Goal: Task Accomplishment & Management: Complete application form

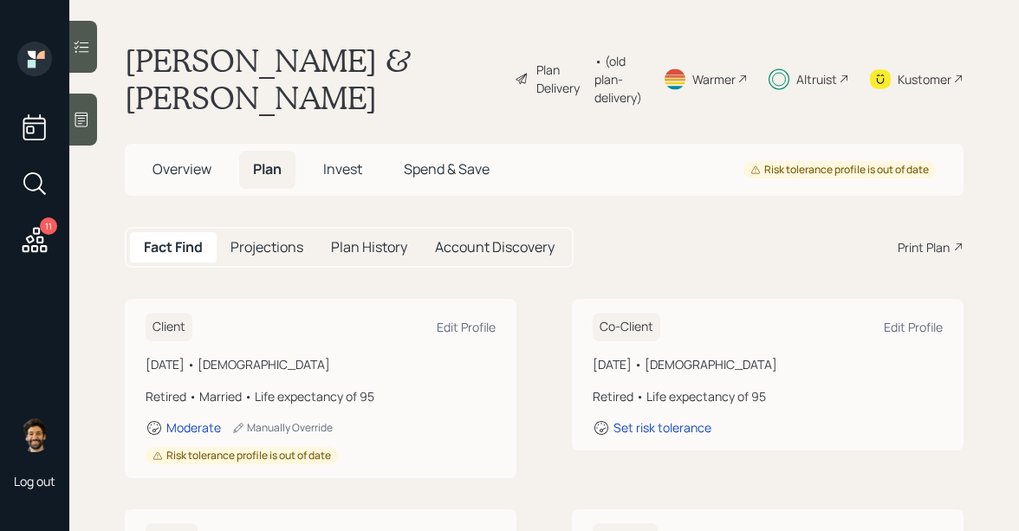
click at [817, 77] on div "Altruist" at bounding box center [816, 79] width 41 height 18
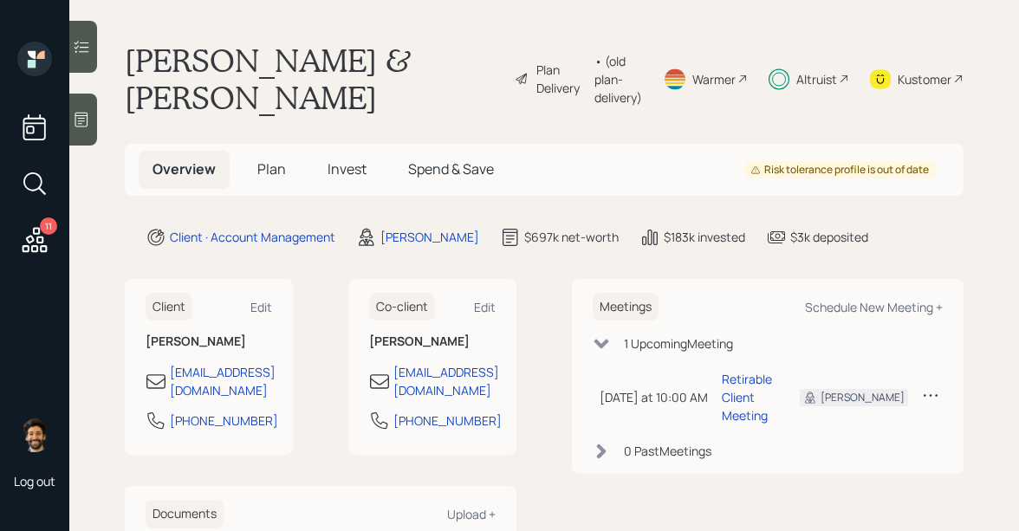
click at [259, 169] on span "Plan" at bounding box center [271, 168] width 29 height 19
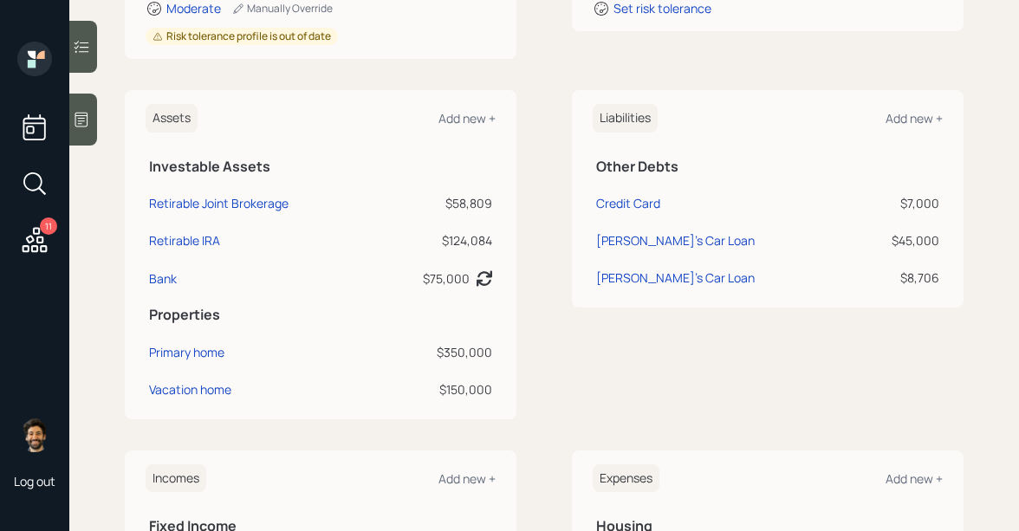
scroll to position [424, 0]
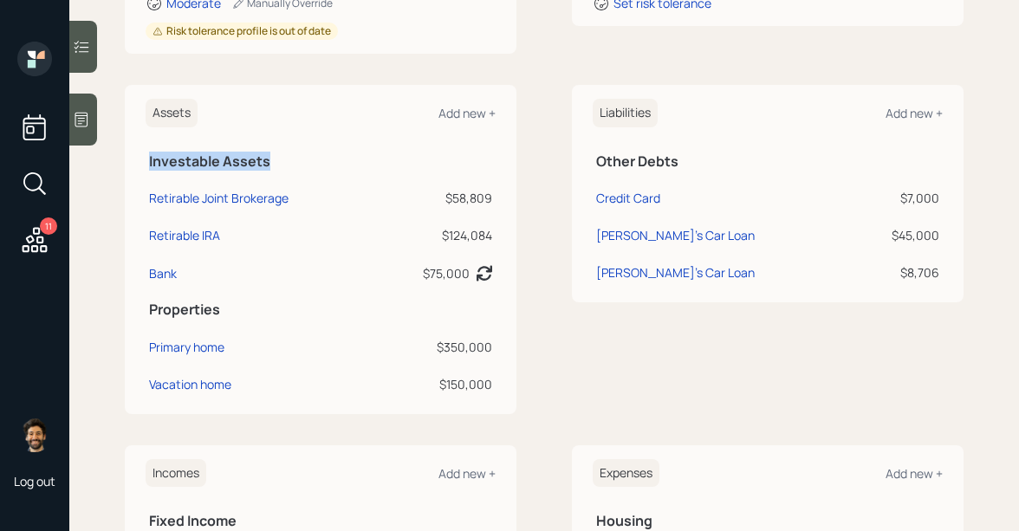
drag, startPoint x: 150, startPoint y: 161, endPoint x: 279, endPoint y: 159, distance: 129.1
click at [279, 159] on h5 "Investable Assets" at bounding box center [320, 161] width 343 height 16
drag, startPoint x: 446, startPoint y: 201, endPoint x: 506, endPoint y: 205, distance: 59.9
click at [506, 205] on div "Assets Add new + Investable Assets Retirable Joint Brokerage $58,809 Retirable …" at bounding box center [321, 249] width 392 height 328
drag, startPoint x: 444, startPoint y: 236, endPoint x: 473, endPoint y: 237, distance: 28.6
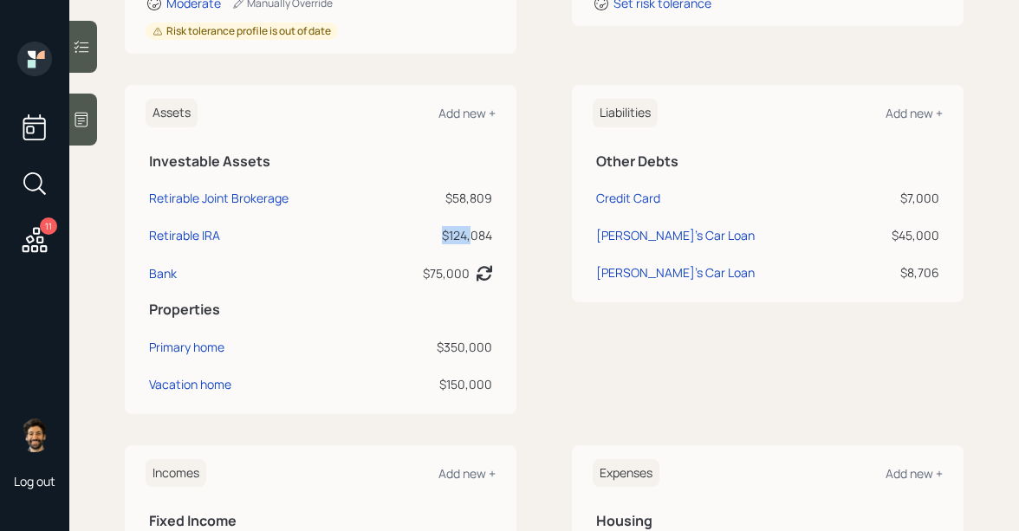
click at [473, 237] on div "$124,084" at bounding box center [435, 235] width 113 height 18
click at [443, 240] on div "$124,084" at bounding box center [435, 235] width 113 height 18
click at [158, 273] on div "Bank" at bounding box center [163, 273] width 28 height 18
select select "cash"
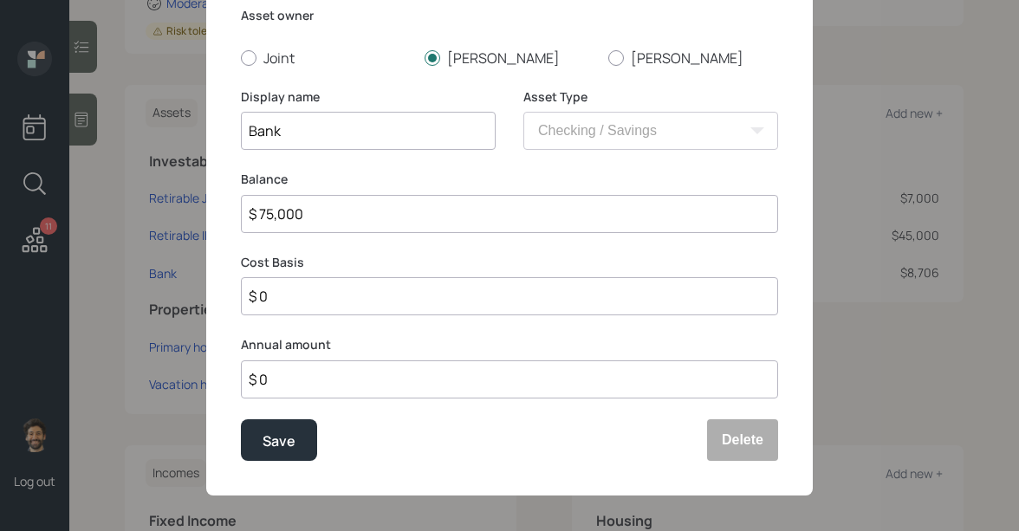
scroll to position [124, 0]
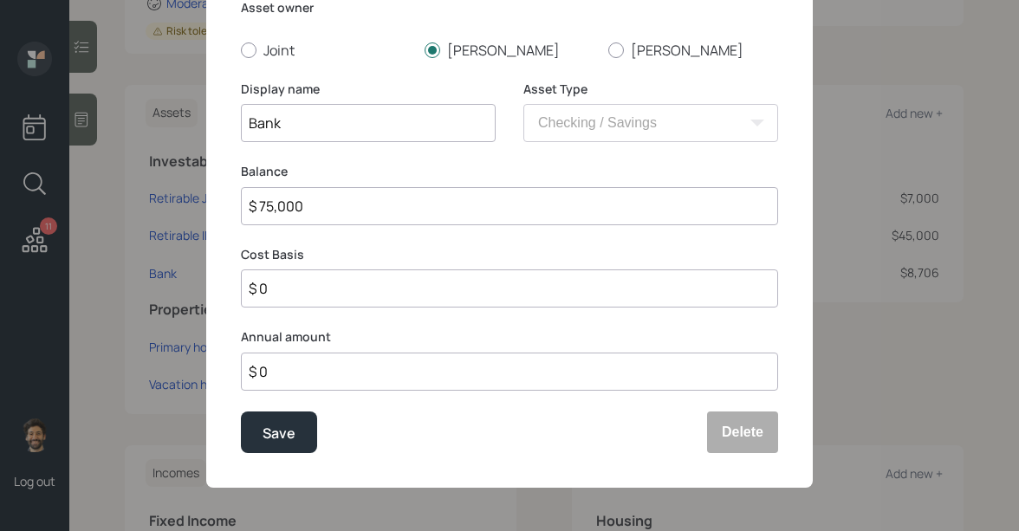
click at [305, 204] on input "$ 75,000" at bounding box center [509, 206] width 537 height 38
type input "$ 8"
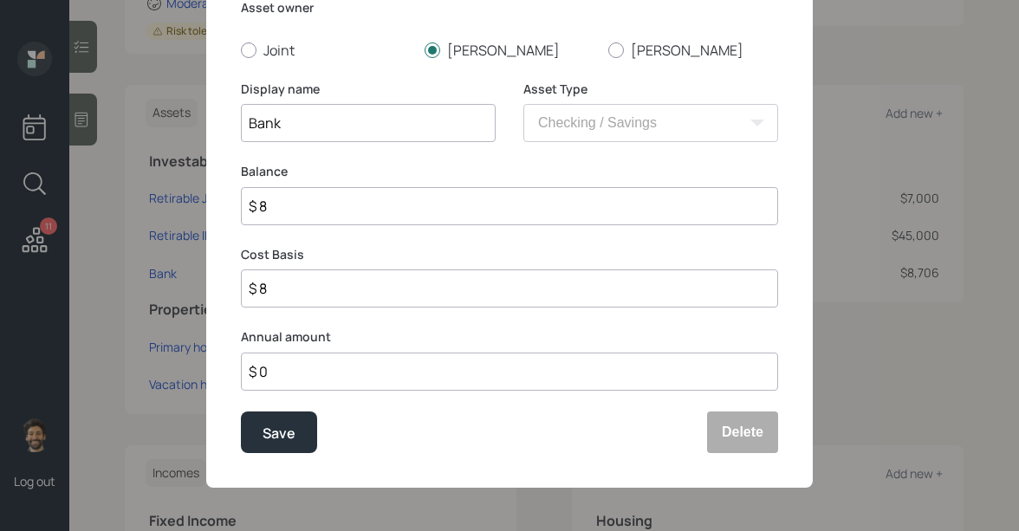
type input "$ 80"
type input "$ 800"
type input "$ 8,000"
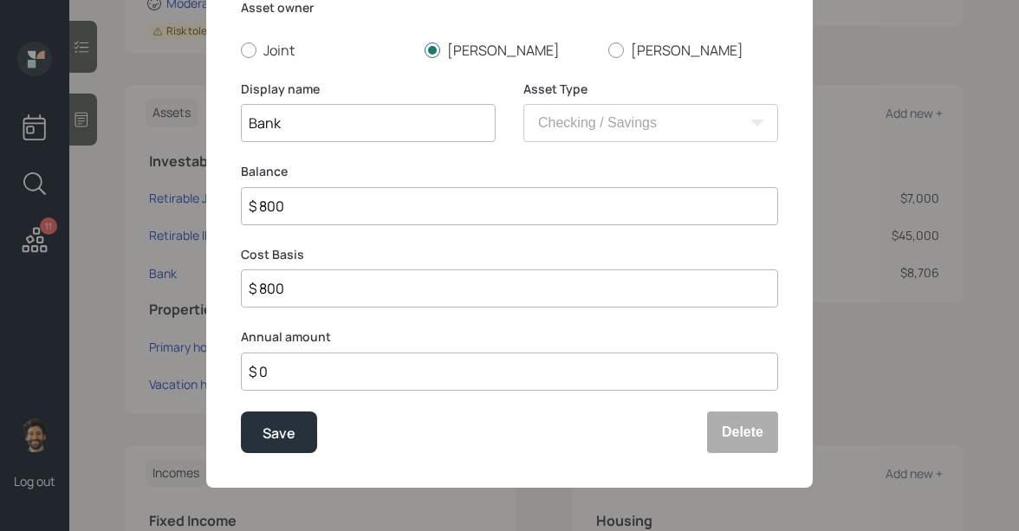
type input "$ 8,000"
type input "$ 80,000"
type input "$ 800,000"
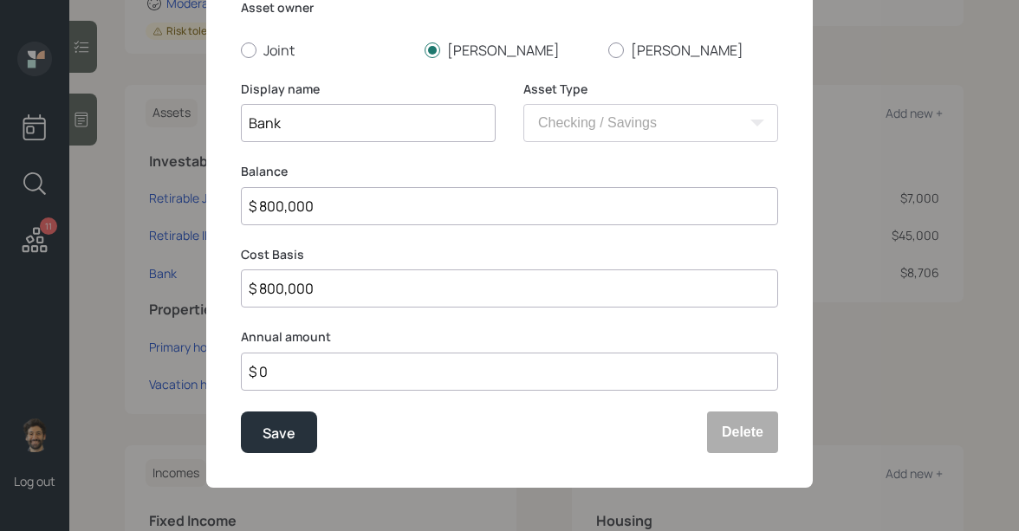
type input "$ 80,000"
click at [284, 418] on button "Save" at bounding box center [279, 432] width 76 height 42
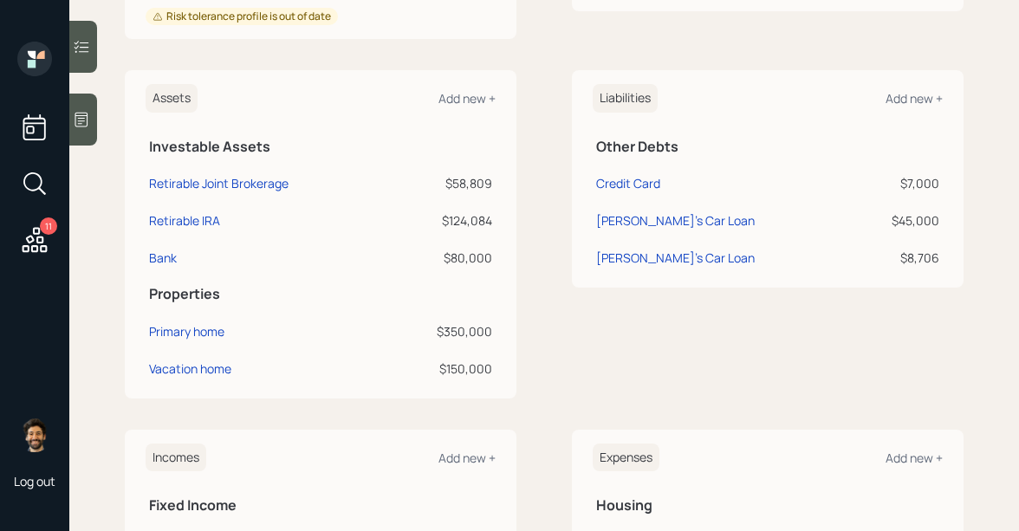
scroll to position [440, 0]
click at [645, 258] on div "[PERSON_NAME]'s Car Loan" at bounding box center [675, 257] width 159 height 18
select select "credit_card"
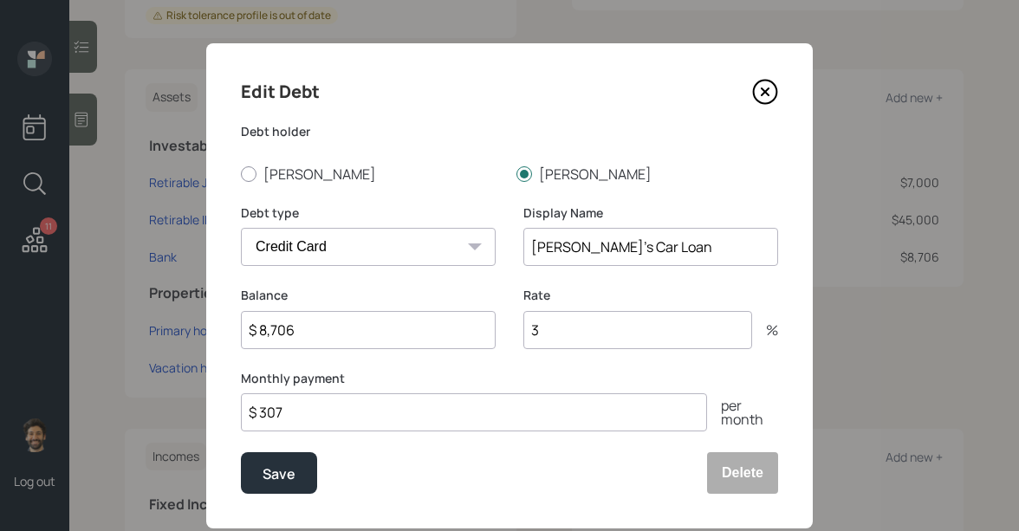
click at [314, 329] on input "$ 8,706" at bounding box center [368, 330] width 255 height 38
type input "$ 2,700"
click at [277, 473] on div "Save" at bounding box center [278, 474] width 33 height 23
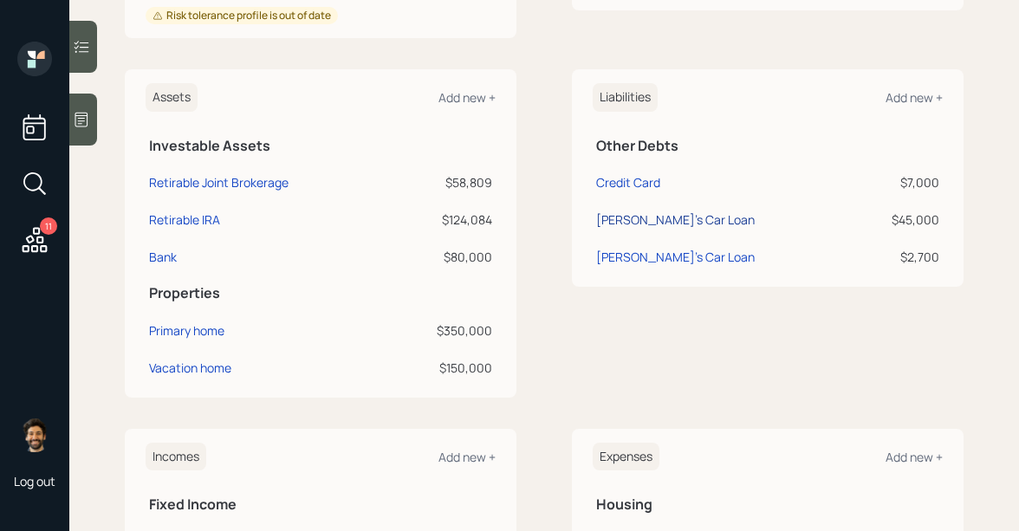
click at [662, 222] on div "[PERSON_NAME]'s Car Loan" at bounding box center [675, 219] width 159 height 18
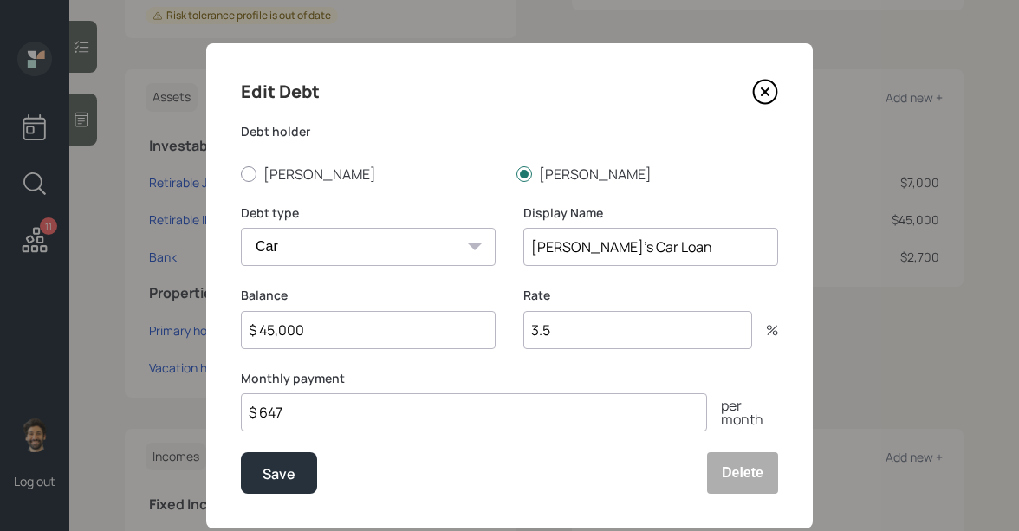
click at [305, 327] on input "$ 45,000" at bounding box center [368, 330] width 255 height 38
type input "$ 37,000"
click at [264, 469] on div "Save" at bounding box center [278, 474] width 33 height 23
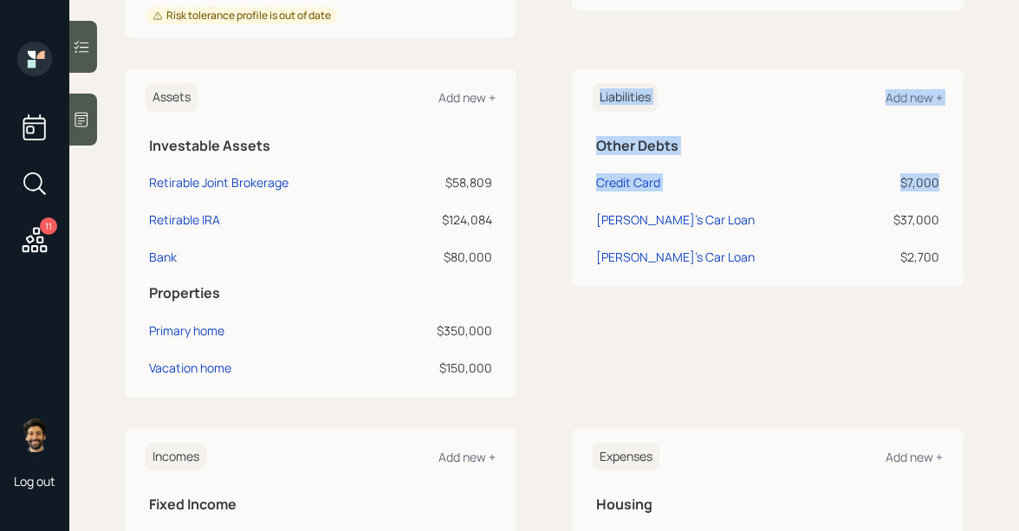
drag, startPoint x: 938, startPoint y: 181, endPoint x: 592, endPoint y: 183, distance: 346.5
click at [592, 183] on div "Liabilities Add new + Other Debts Credit Card $7,000 [PERSON_NAME]'s Car Loan $…" at bounding box center [768, 177] width 392 height 217
click at [702, 164] on td "Credit Card" at bounding box center [724, 179] width 265 height 37
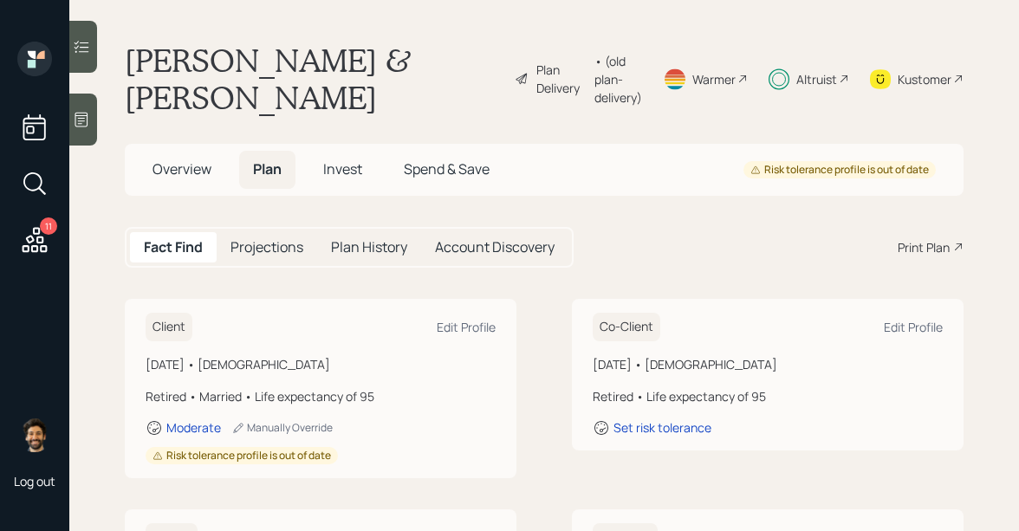
click at [594, 82] on div "• (old plan-delivery)" at bounding box center [618, 79] width 48 height 55
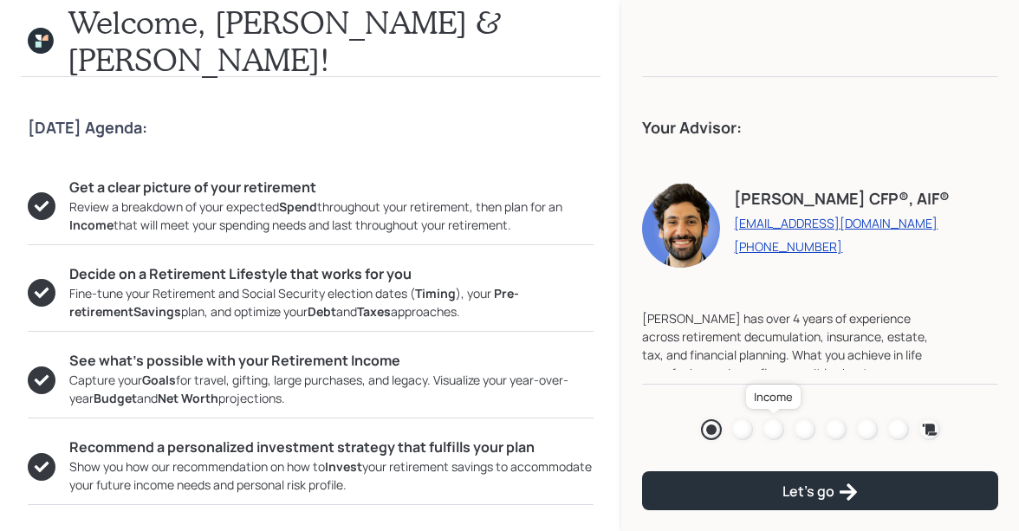
click at [767, 438] on link at bounding box center [773, 429] width 21 height 21
click at [773, 424] on div at bounding box center [773, 429] width 21 height 21
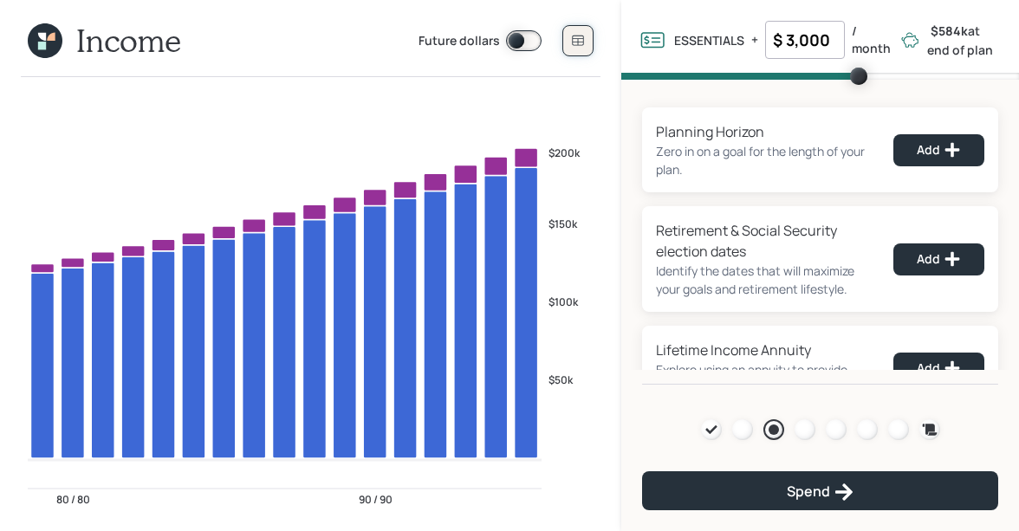
click at [580, 39] on icon at bounding box center [578, 41] width 14 height 14
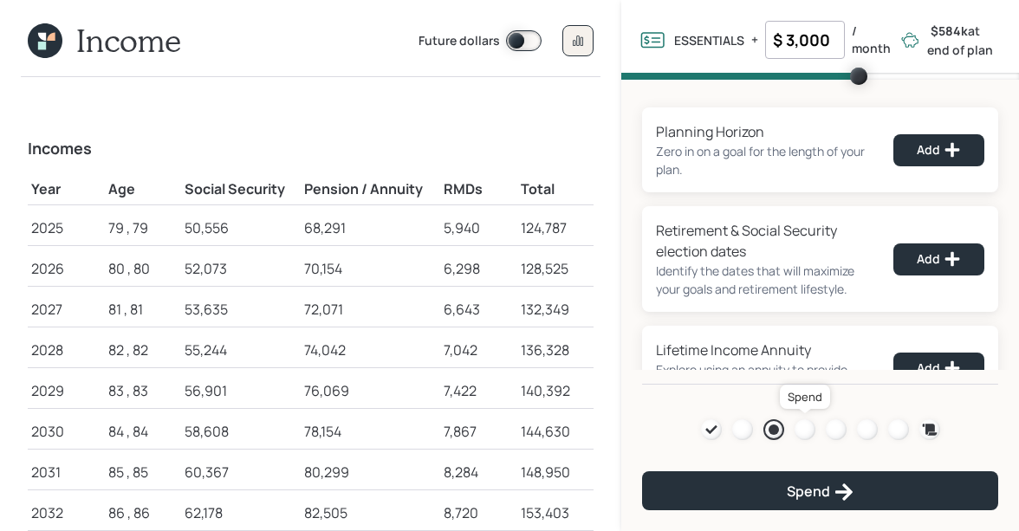
click at [808, 428] on div at bounding box center [804, 429] width 21 height 21
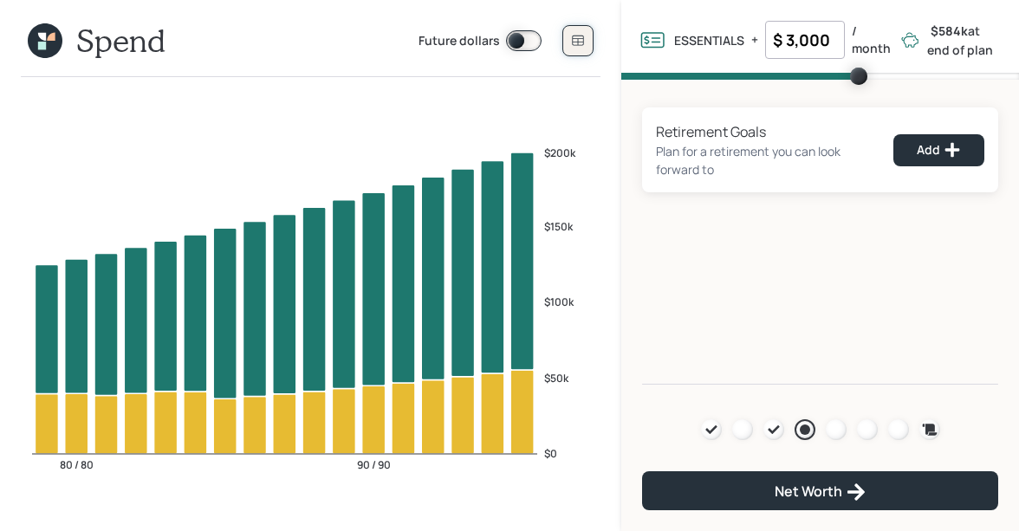
click at [584, 43] on icon at bounding box center [578, 41] width 14 height 14
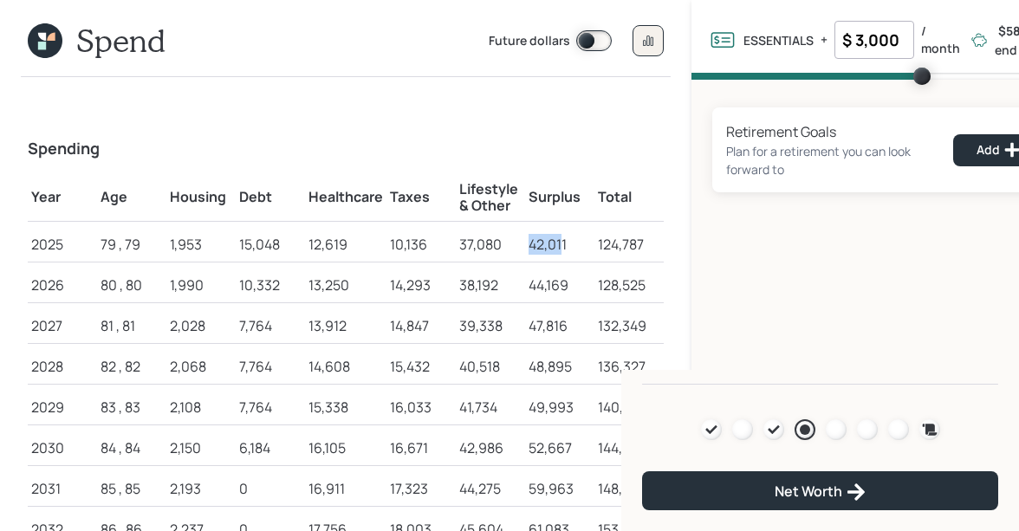
drag, startPoint x: 525, startPoint y: 242, endPoint x: 562, endPoint y: 248, distance: 37.7
click at [562, 248] on td "42,011" at bounding box center [559, 242] width 69 height 41
click at [548, 242] on div "42,011" at bounding box center [559, 244] width 62 height 21
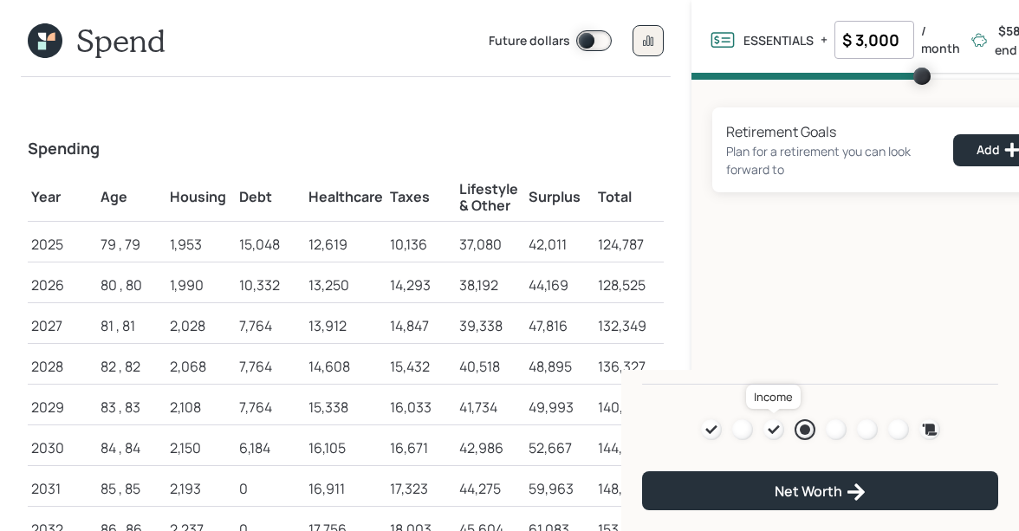
click at [776, 429] on icon at bounding box center [774, 430] width 14 height 14
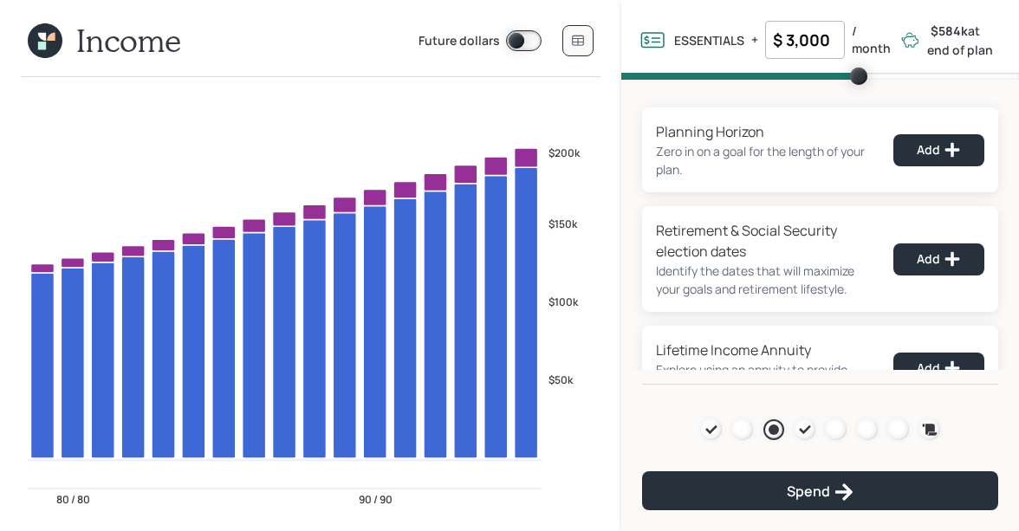
click at [40, 40] on icon at bounding box center [45, 40] width 35 height 35
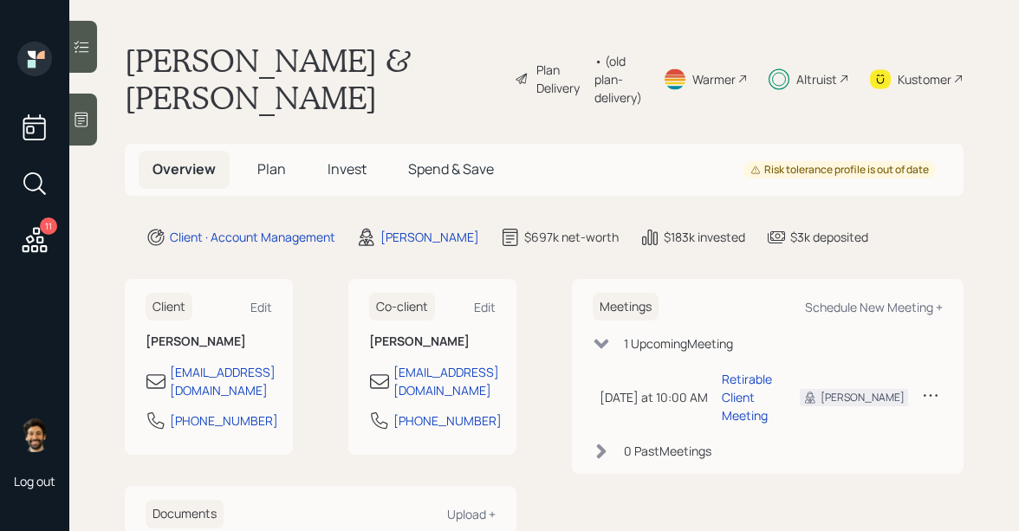
click at [911, 71] on div "Kustomer" at bounding box center [924, 79] width 54 height 18
click at [909, 74] on div "Kustomer" at bounding box center [924, 79] width 54 height 18
